Goal: Task Accomplishment & Management: Use online tool/utility

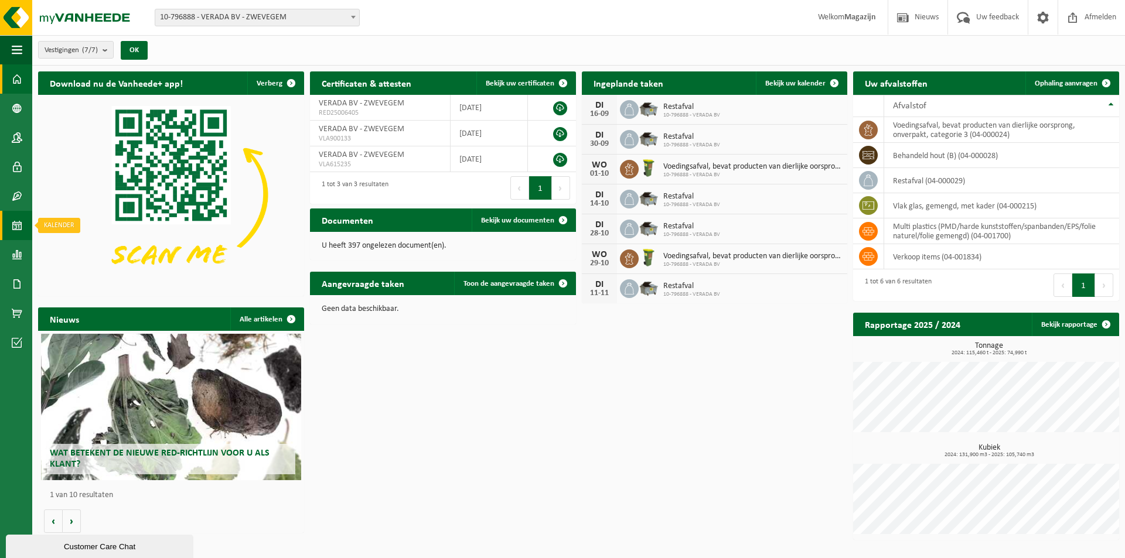
click at [22, 225] on link "Kalender" at bounding box center [16, 225] width 32 height 29
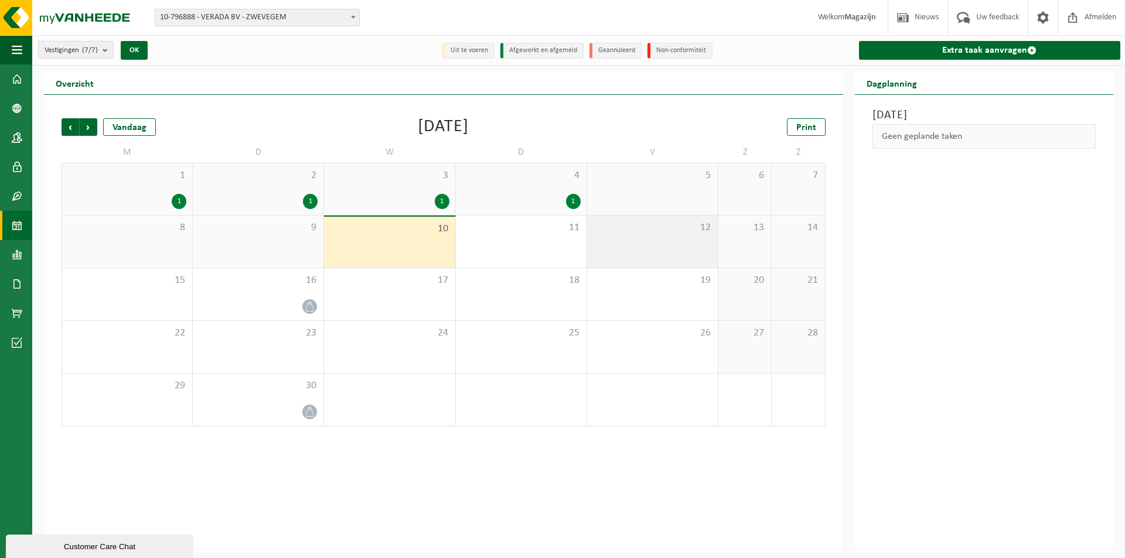
click at [653, 245] on div "12" at bounding box center [652, 242] width 131 height 52
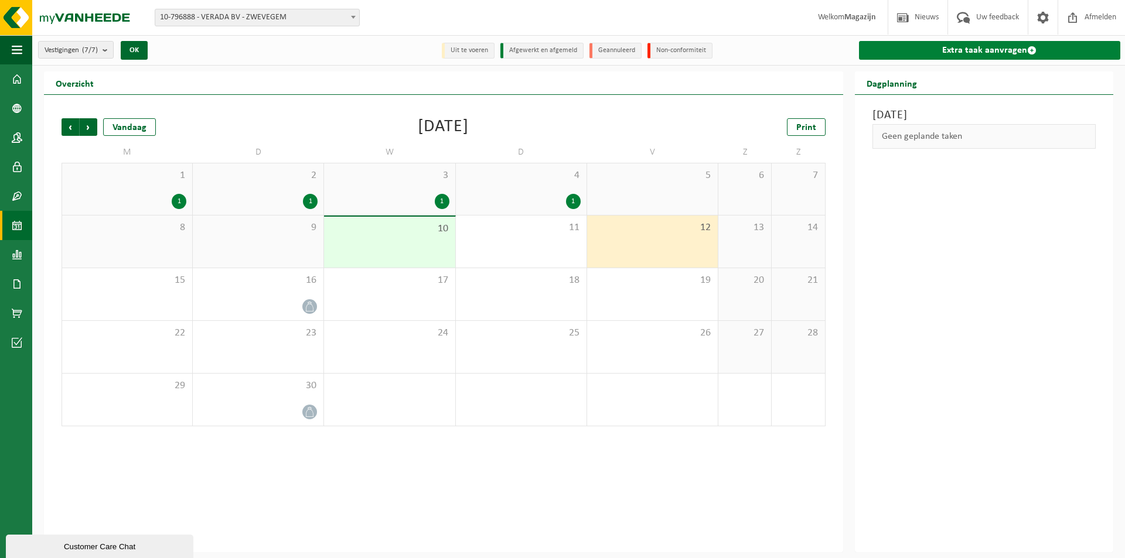
click at [1007, 52] on link "Extra taak aanvragen" at bounding box center [989, 50] width 261 height 19
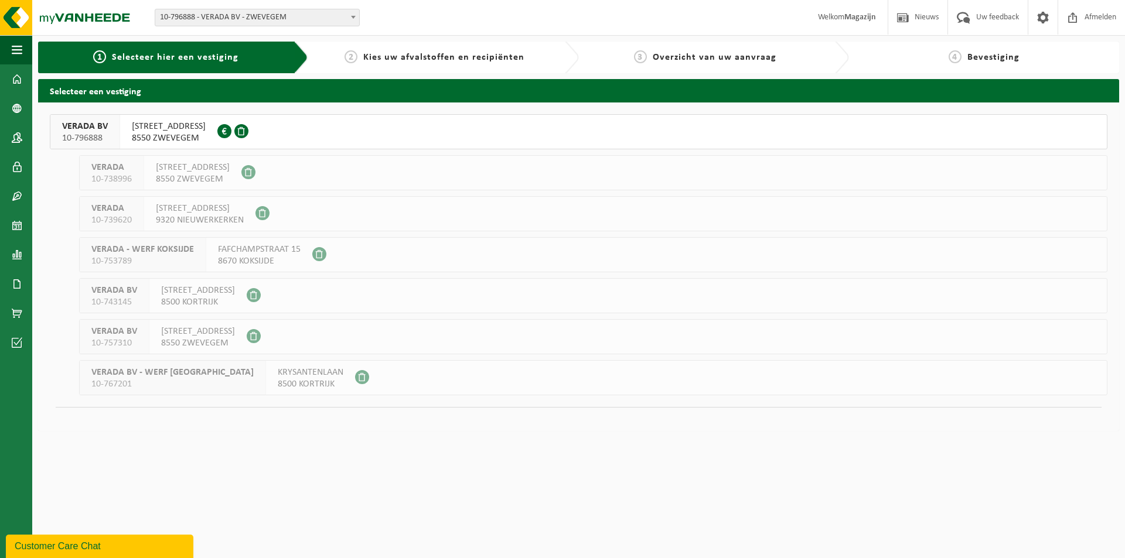
click at [199, 134] on span "8550 ZWEVEGEM" at bounding box center [169, 138] width 74 height 12
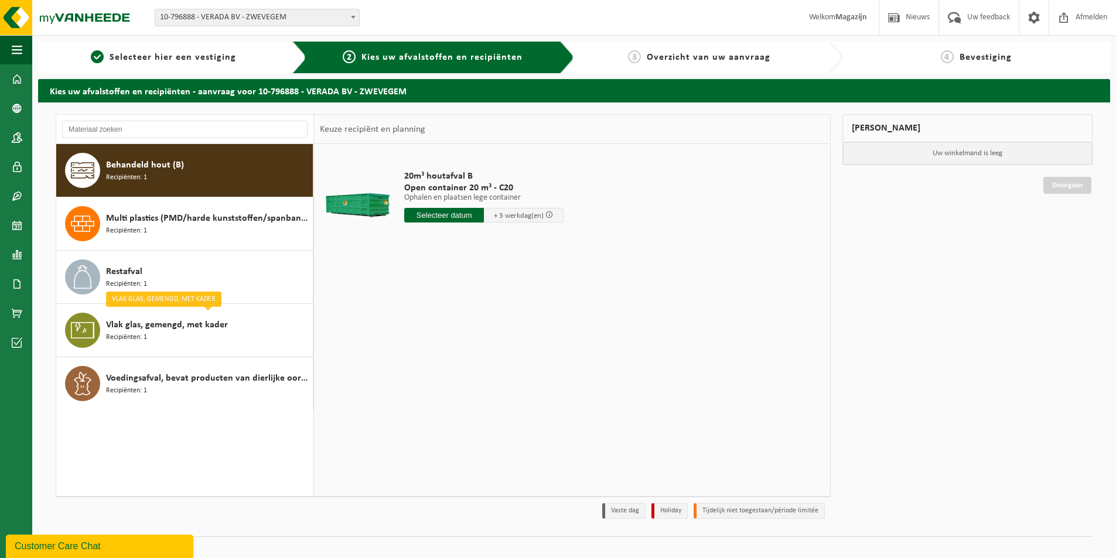
click at [428, 215] on input "text" at bounding box center [444, 215] width 80 height 15
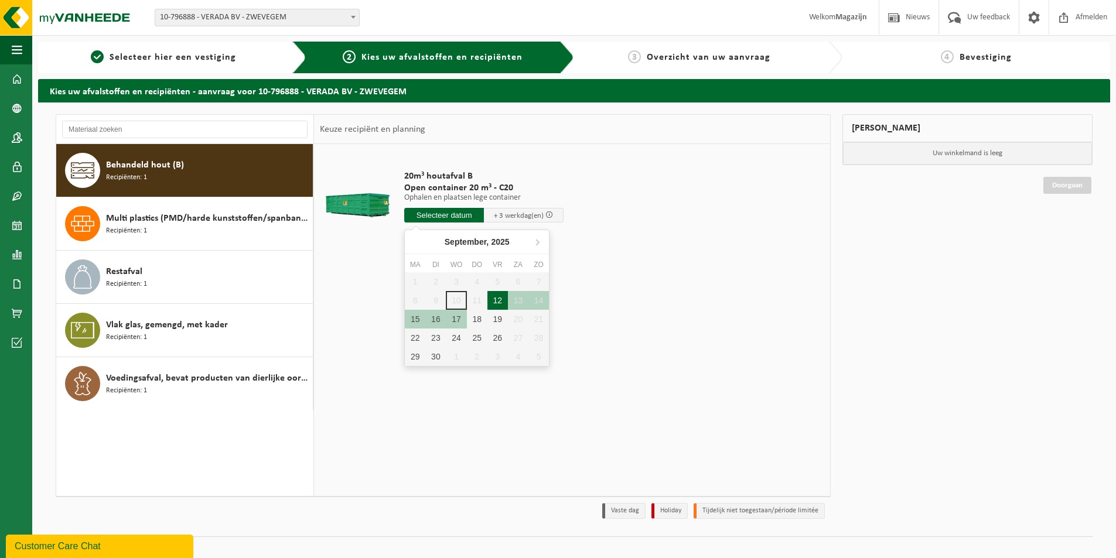
click at [501, 299] on div "12" at bounding box center [497, 300] width 21 height 19
type input "Van 2025-09-12"
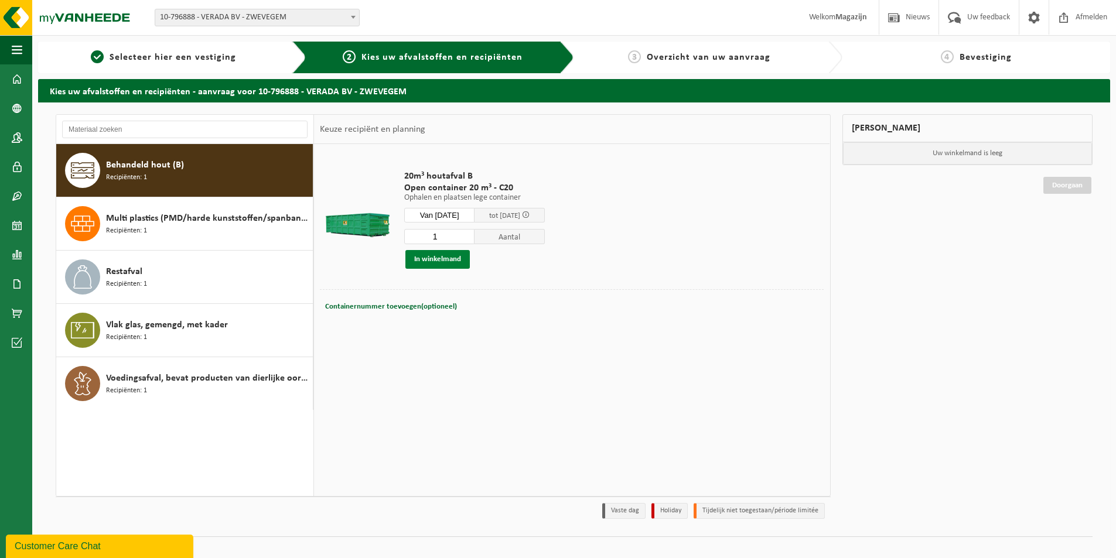
click at [437, 260] on button "In winkelmand" at bounding box center [437, 259] width 64 height 19
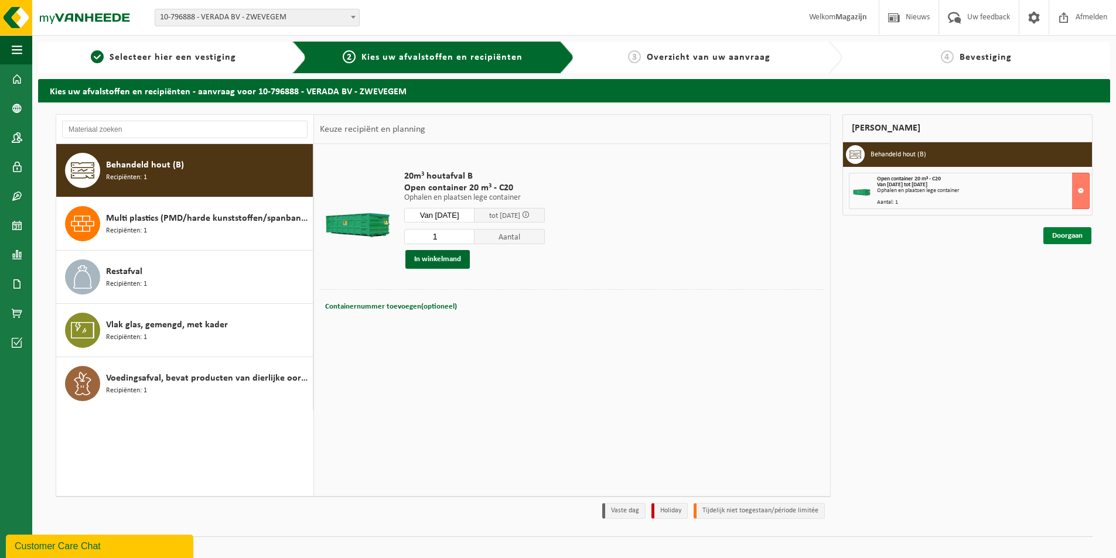
click at [1069, 237] on link "Doorgaan" at bounding box center [1067, 235] width 48 height 17
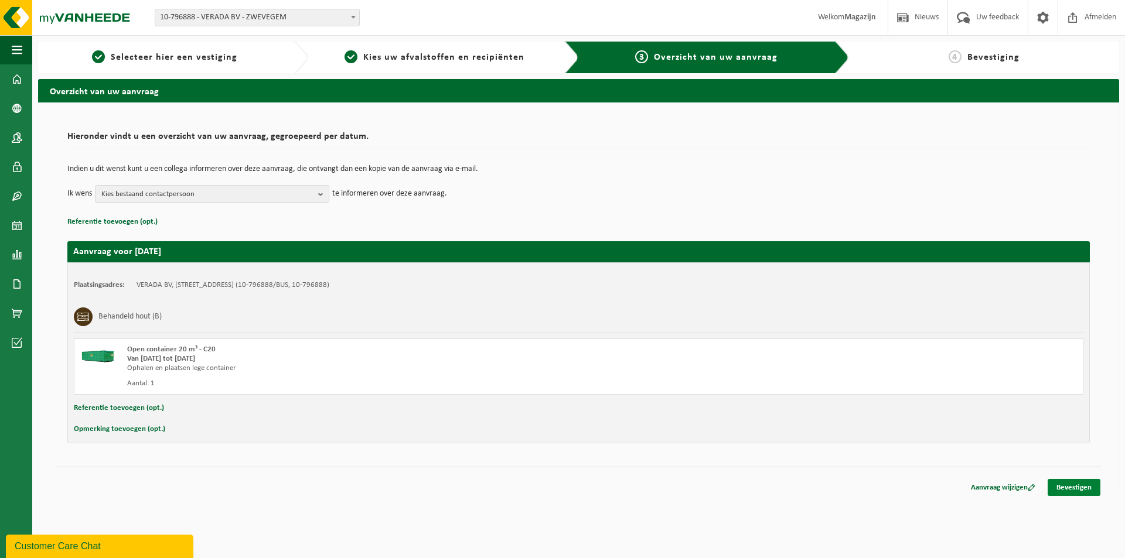
click at [1079, 489] on link "Bevestigen" at bounding box center [1073, 487] width 53 height 17
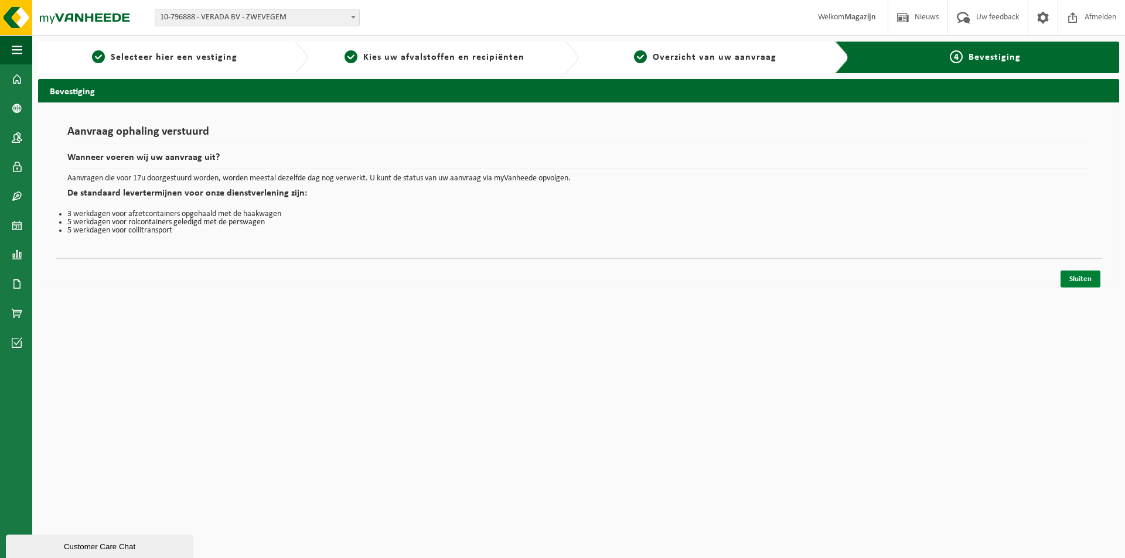
click at [1081, 278] on link "Sluiten" at bounding box center [1080, 279] width 40 height 17
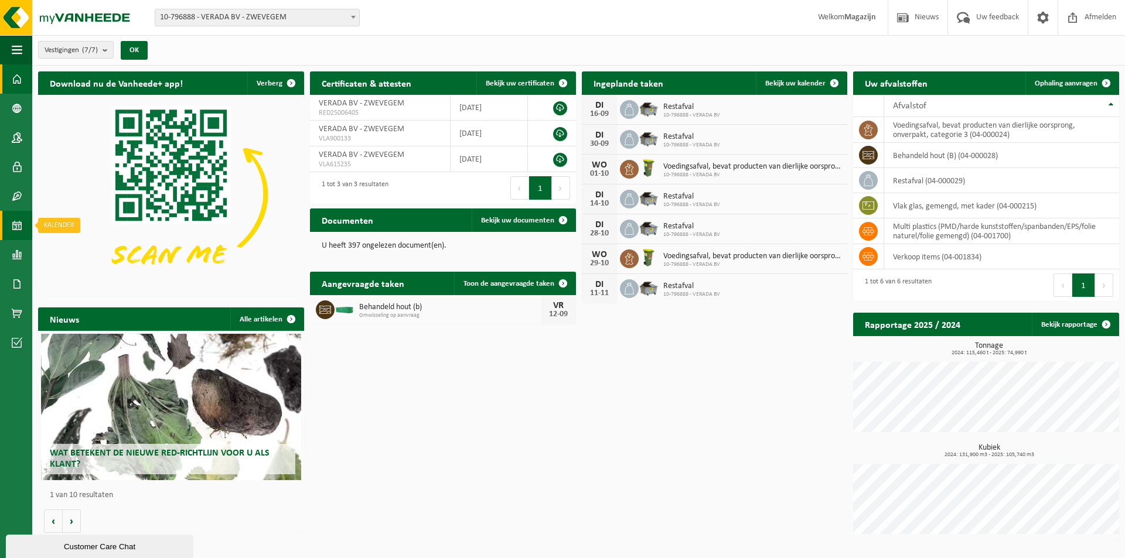
click at [19, 223] on span at bounding box center [17, 225] width 11 height 29
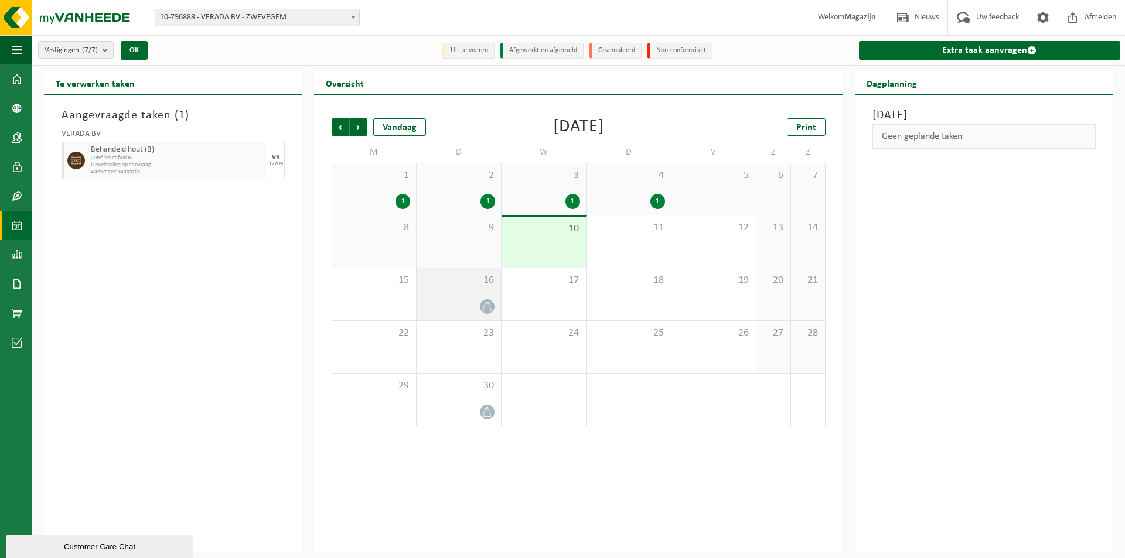
click at [486, 305] on icon at bounding box center [487, 307] width 10 height 10
click at [551, 216] on td "10" at bounding box center [543, 242] width 85 height 53
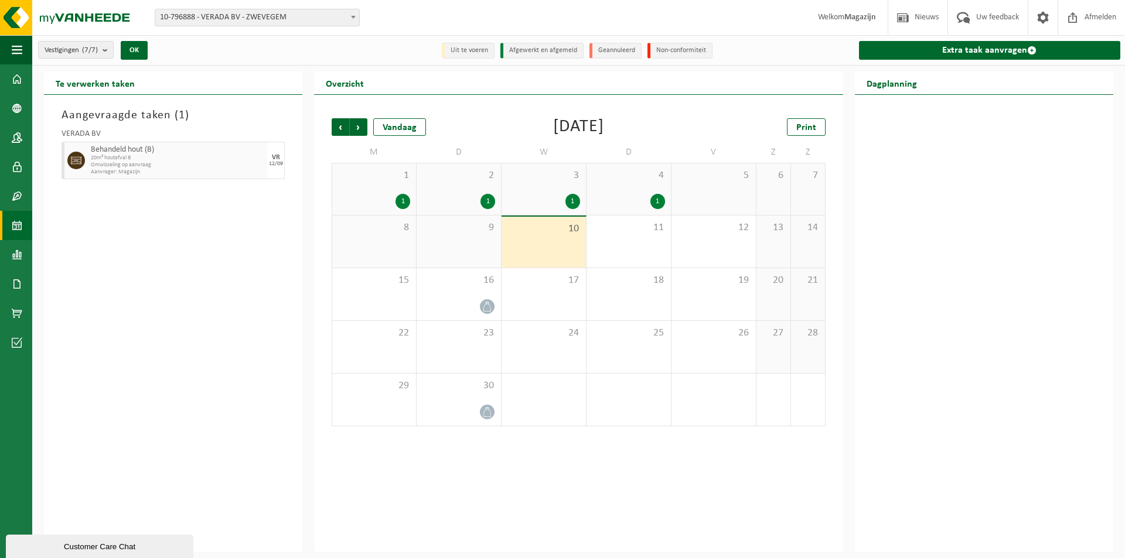
click at [558, 199] on div "1" at bounding box center [543, 201] width 73 height 15
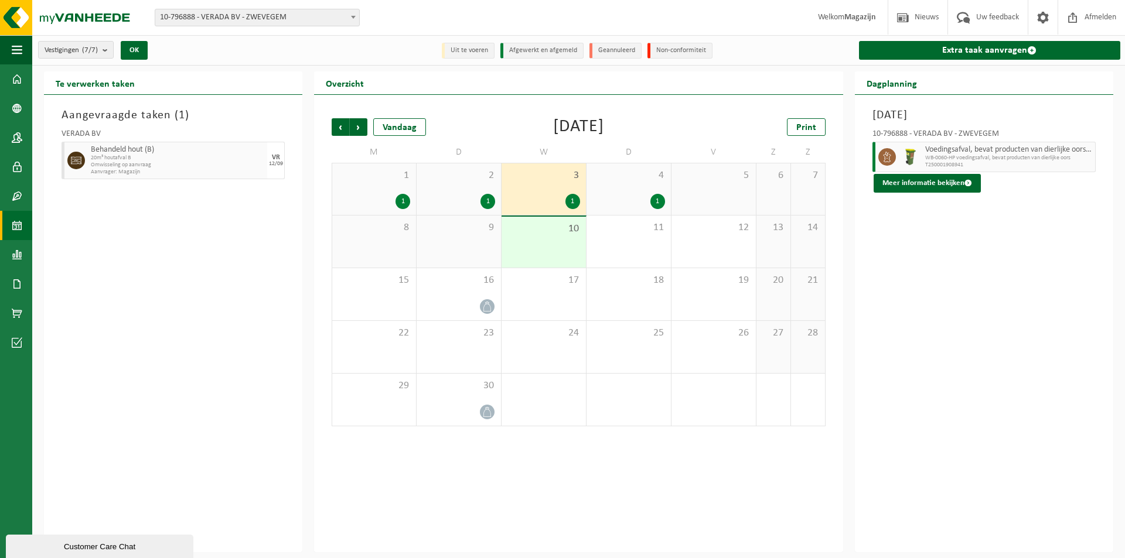
click at [567, 241] on div "10" at bounding box center [543, 242] width 84 height 51
